Goal: Find specific page/section: Find specific page/section

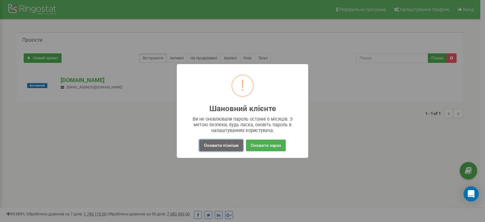
click at [230, 142] on button "Оновити пізніше" at bounding box center [221, 146] width 44 height 12
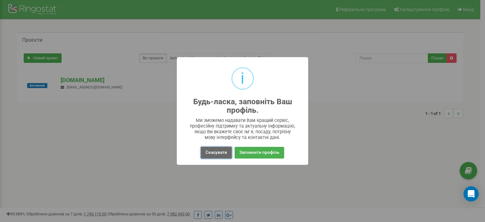
click at [215, 149] on button "Скасувати" at bounding box center [216, 153] width 31 height 12
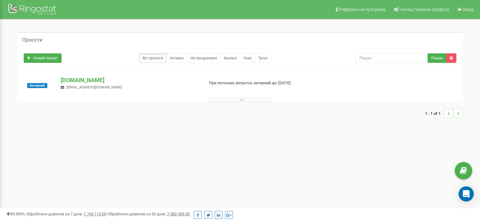
click at [238, 99] on button at bounding box center [240, 99] width 63 height 5
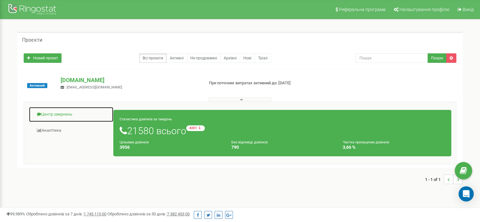
click at [61, 115] on link "Центр звернень" at bounding box center [71, 114] width 85 height 15
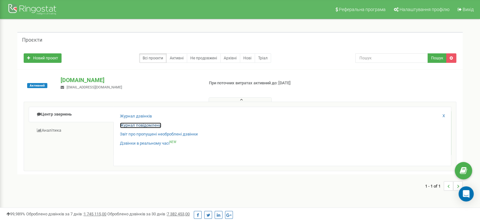
click at [129, 126] on link "Журнал повідомлень" at bounding box center [140, 126] width 41 height 6
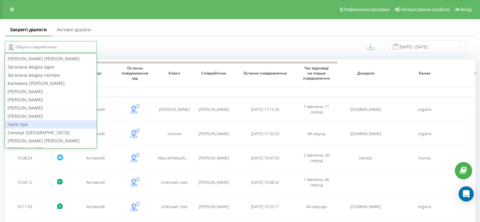
scroll to position [23, 0]
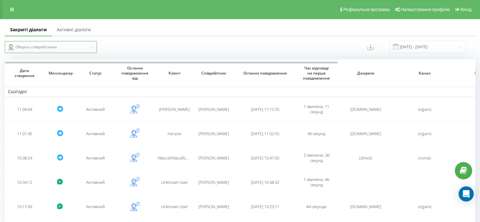
click at [47, 45] on div "Оберіть співробітника" at bounding box center [48, 47] width 80 height 8
click at [90, 46] on icon at bounding box center [91, 47] width 4 height 4
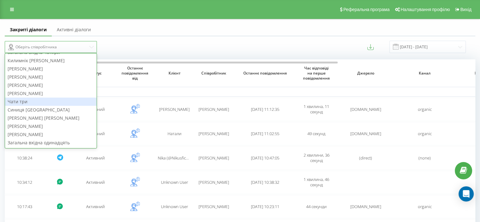
scroll to position [0, 0]
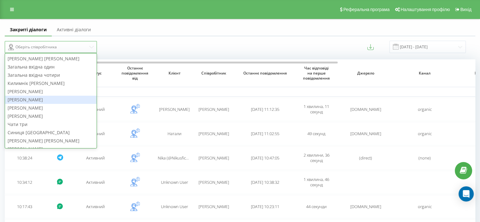
click at [193, 41] on div "14 results available. Use Up and Down to choose options, press Enter to select …" at bounding box center [120, 47] width 231 height 12
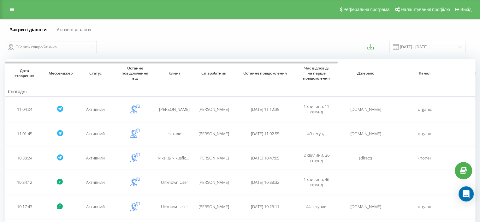
click at [89, 27] on link "Активні діалоги" at bounding box center [74, 30] width 44 height 13
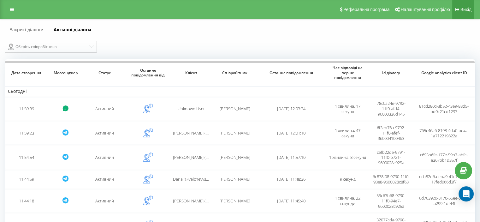
click at [466, 11] on span "Вихід" at bounding box center [466, 9] width 11 height 5
